Goal: Task Accomplishment & Management: Use online tool/utility

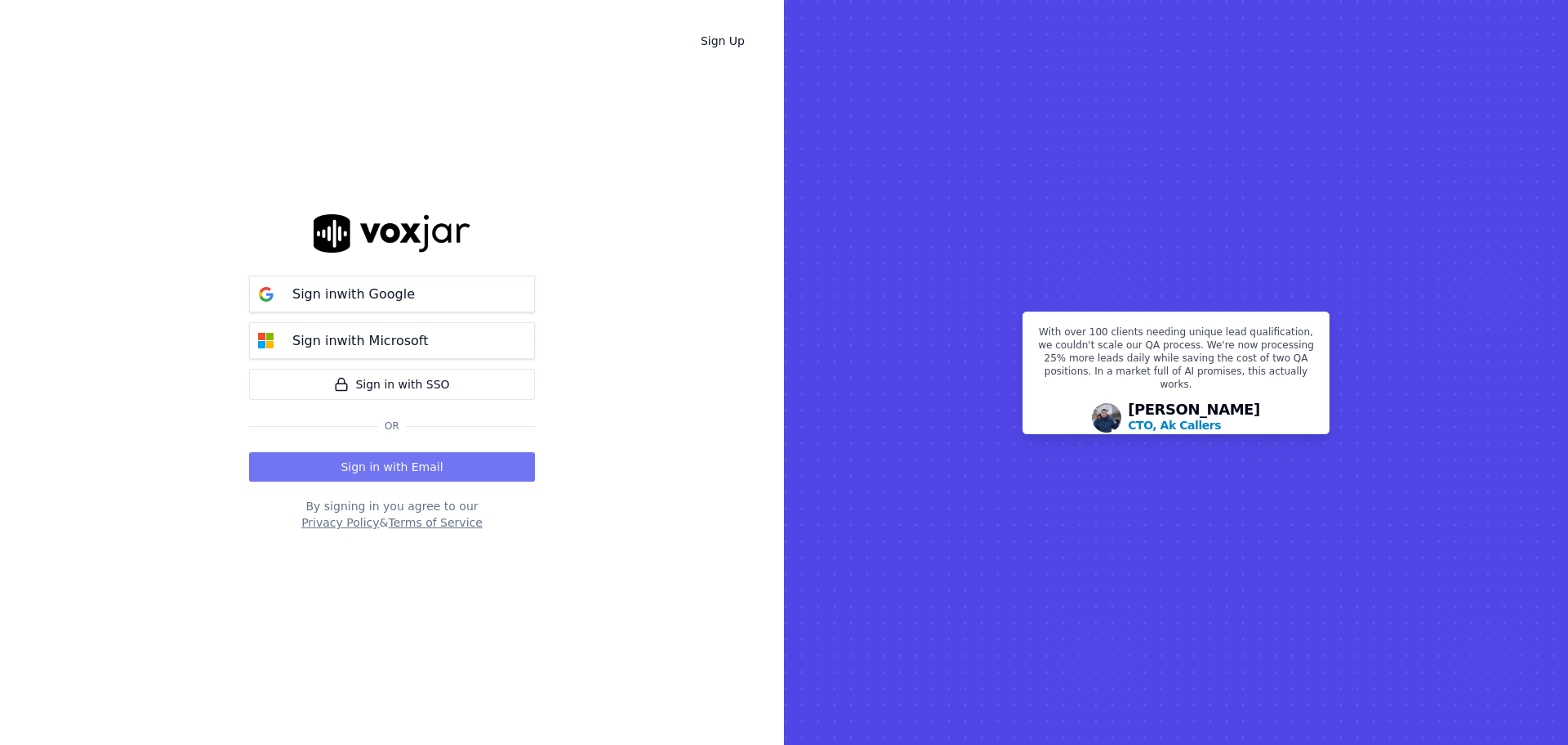
click at [420, 479] on button "Sign in with Email" at bounding box center [392, 466] width 286 height 29
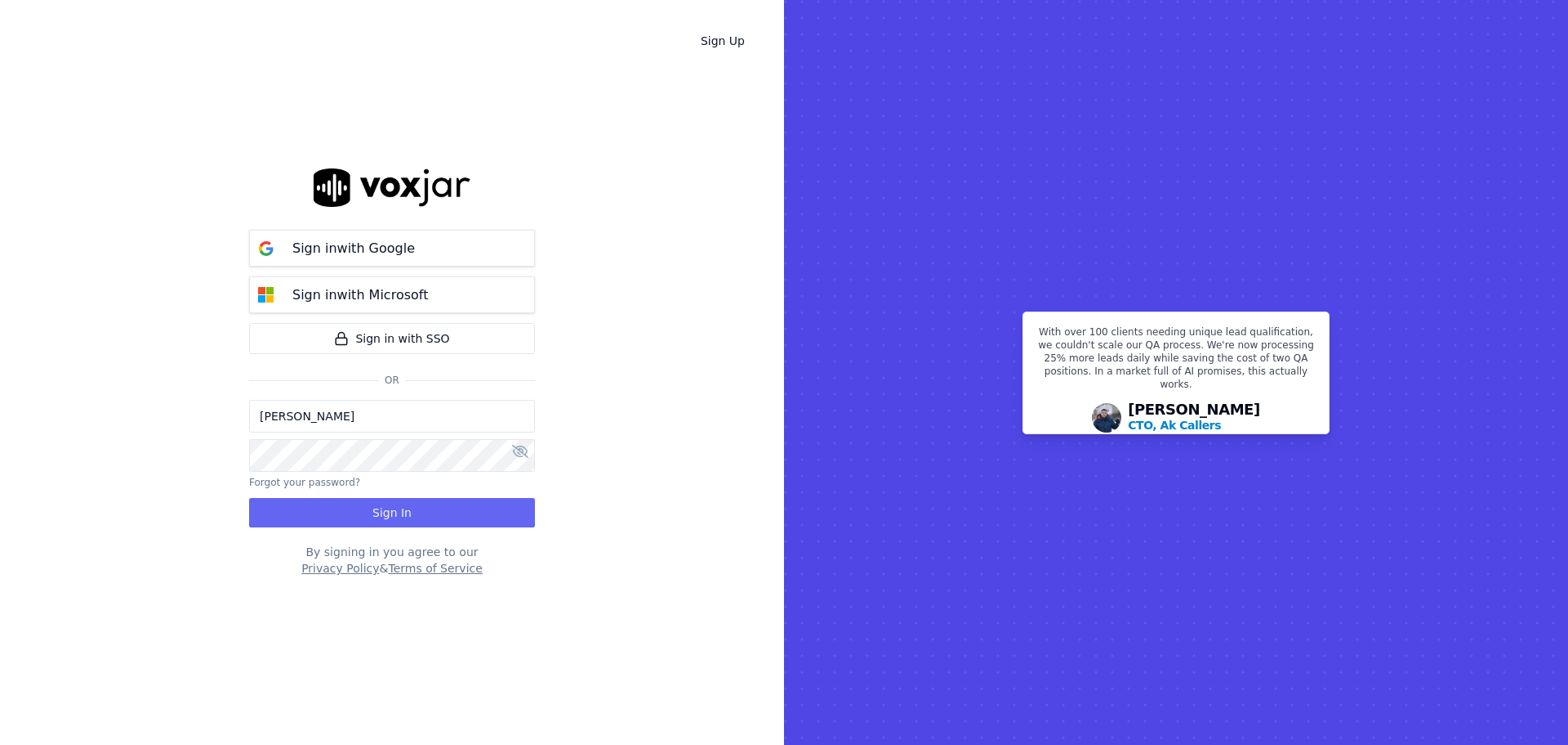
click at [366, 422] on input "[PERSON_NAME]" at bounding box center [392, 416] width 286 height 32
drag, startPoint x: 580, startPoint y: 420, endPoint x: 565, endPoint y: 422, distance: 15.1
click at [573, 420] on div "Sign Up Sign in with Google Sign in with Microsoft Sign in with SSO Or [PERSON_…" at bounding box center [392, 372] width 784 height 745
click at [389, 515] on button "Sign In" at bounding box center [392, 512] width 286 height 29
drag, startPoint x: 318, startPoint y: 411, endPoint x: 306, endPoint y: 418, distance: 13.9
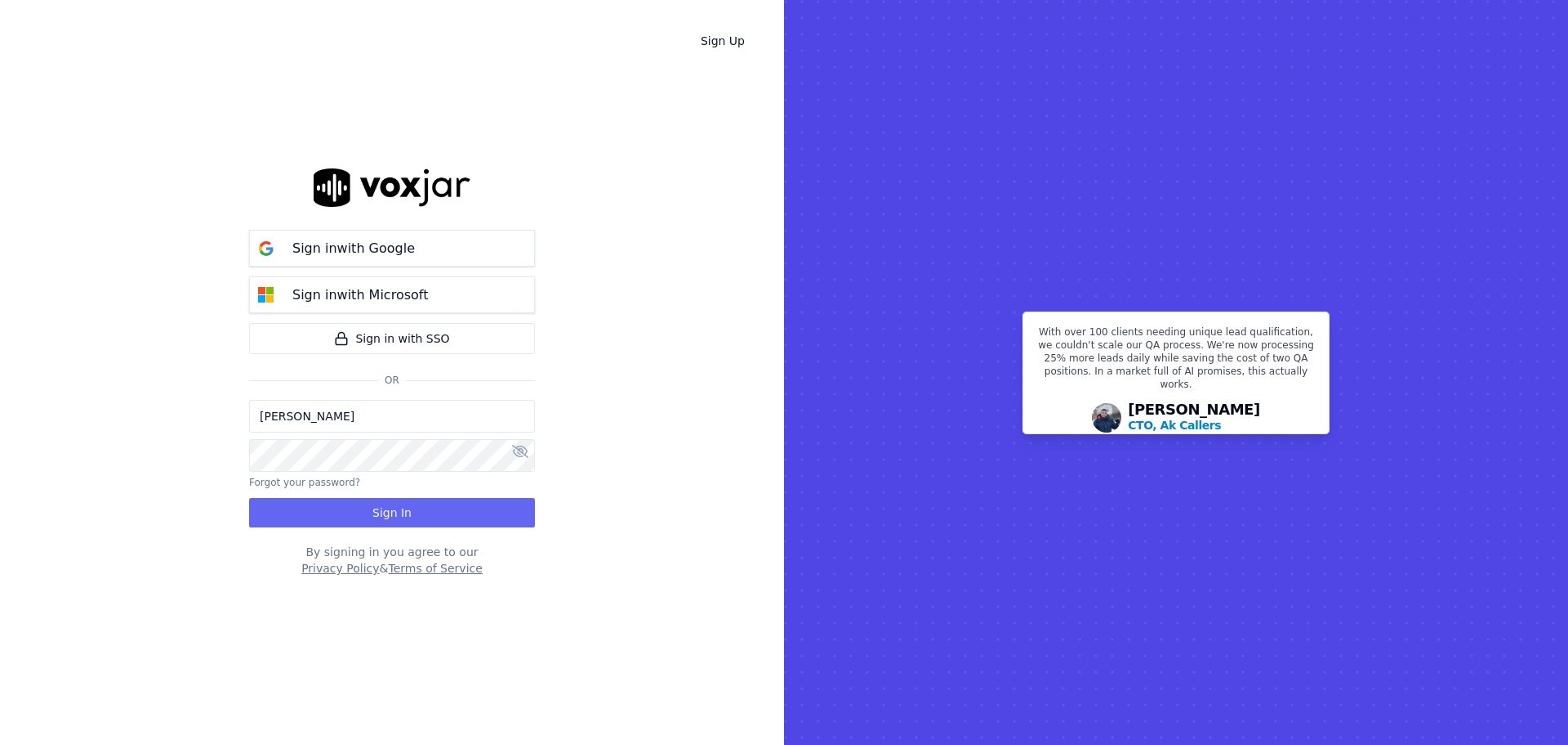
click at [224, 414] on div "Sign Up Sign in with Google Sign in with Microsoft Sign in with SSO Or [PERSON_…" at bounding box center [392, 372] width 784 height 745
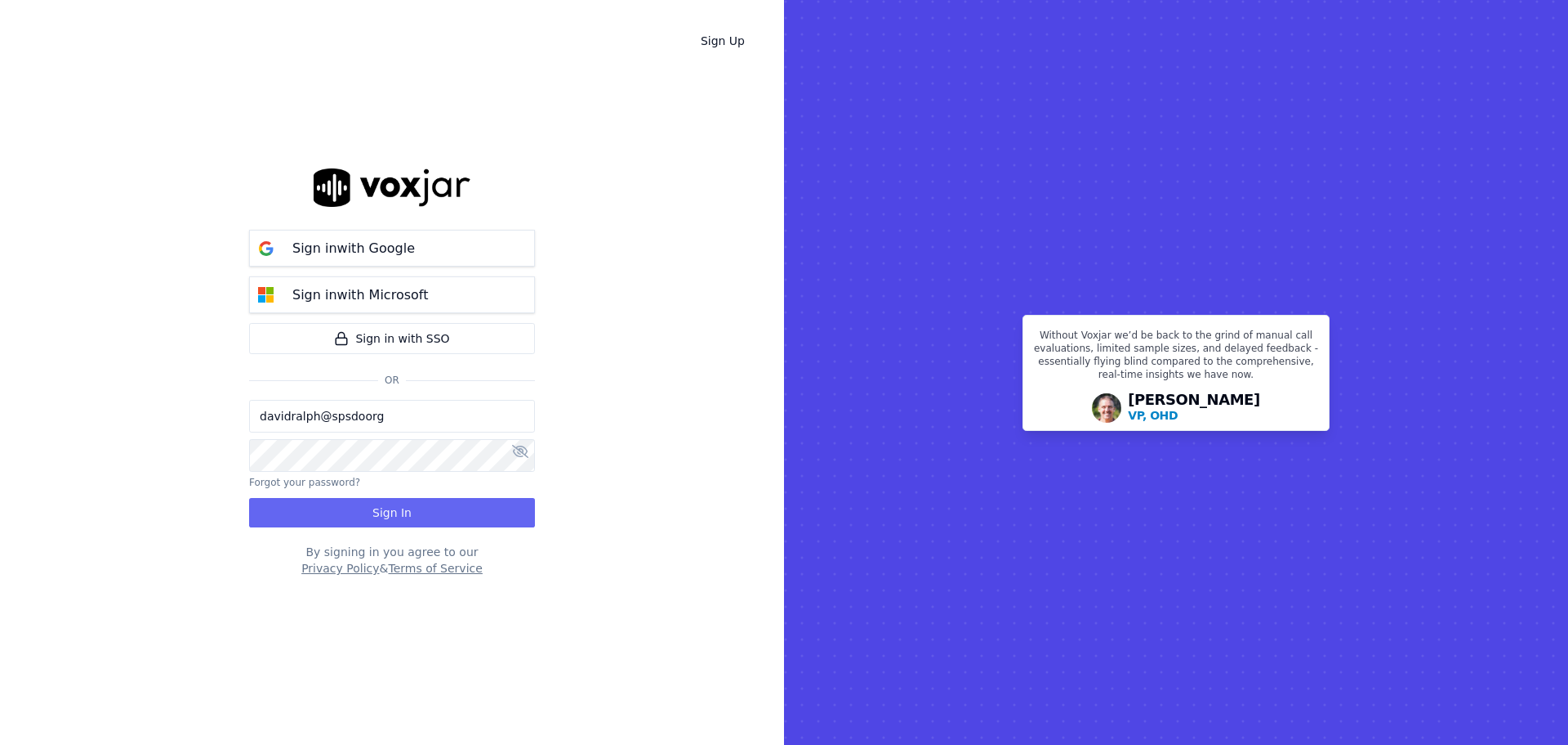
type input "[EMAIL_ADDRESS][DOMAIN_NAME]"
click at [385, 512] on button "Sign In" at bounding box center [392, 512] width 286 height 29
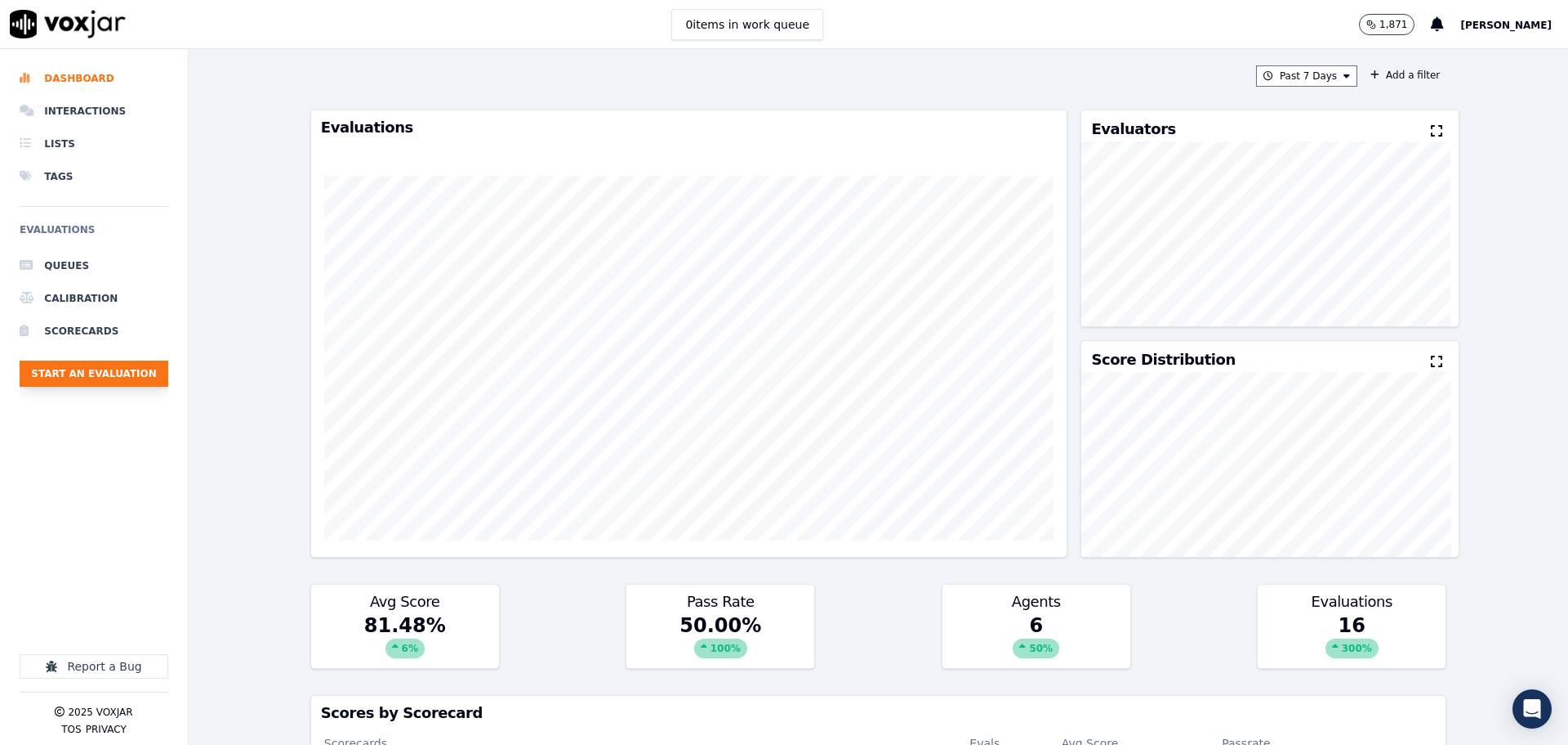
click at [88, 383] on button "Start an Evaluation" at bounding box center [94, 374] width 149 height 27
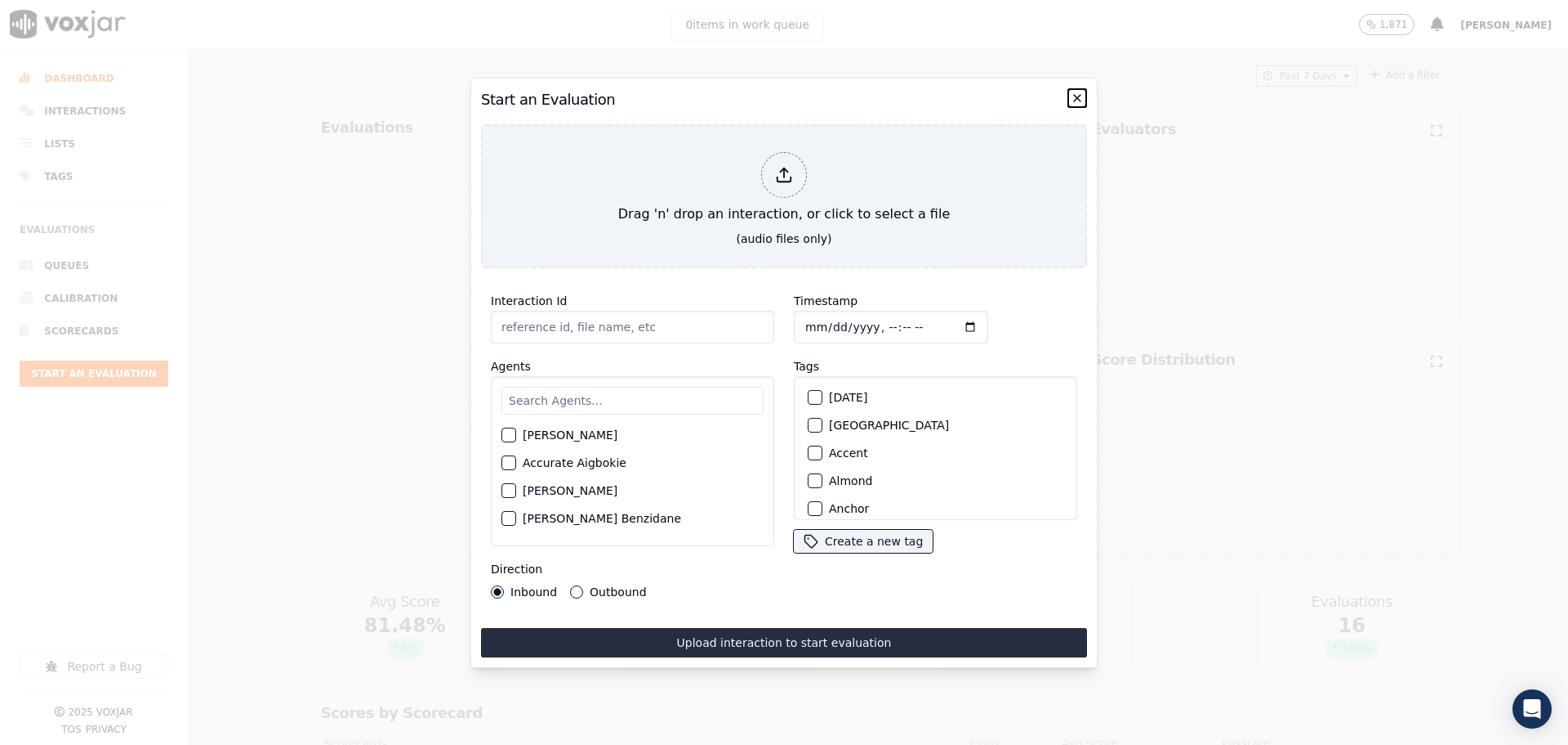
click at [1078, 92] on icon "button" at bounding box center [1078, 98] width 13 height 13
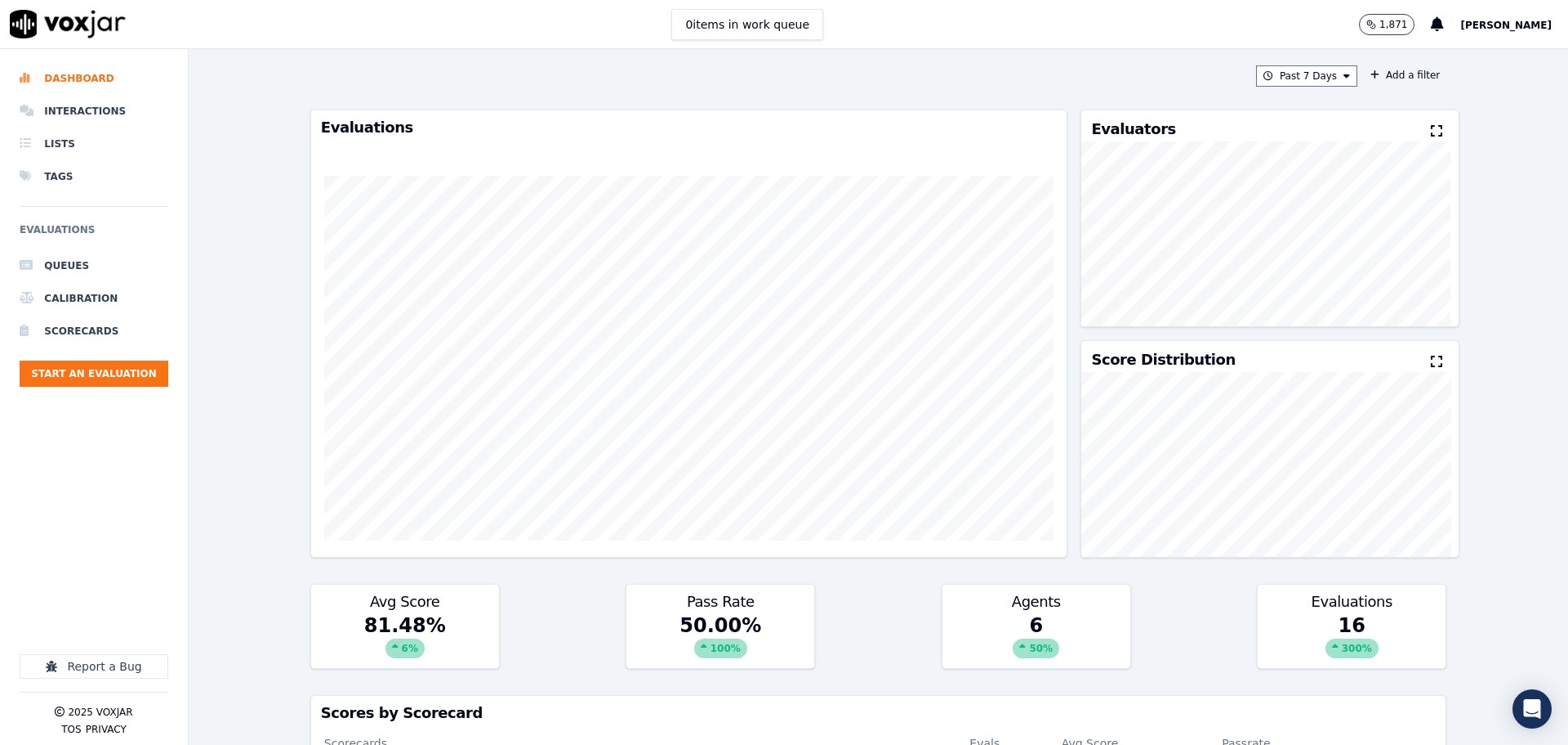
drag, startPoint x: 528, startPoint y: 0, endPoint x: 388, endPoint y: 60, distance: 152.3
click at [388, 60] on div "Past 7 Days Add a filter Evaluations Evaluators Score Distribution Avg Score 81…" at bounding box center [878, 397] width 1150 height 696
